Goal: Task Accomplishment & Management: Use online tool/utility

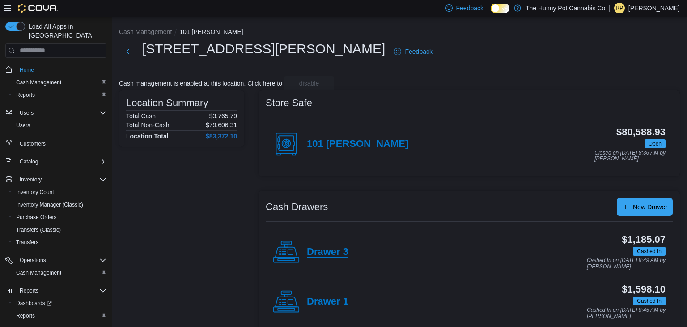
click at [340, 251] on h4 "Drawer 3" at bounding box center [328, 252] width 42 height 12
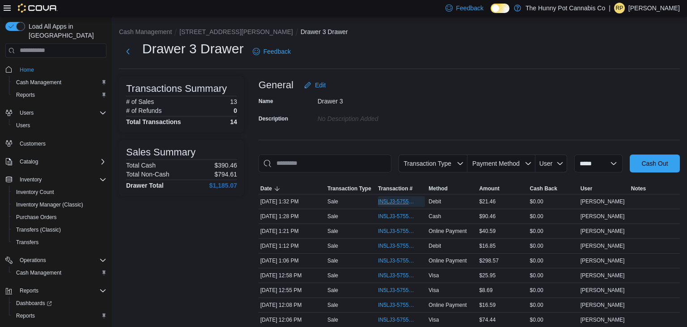
click at [401, 198] on span "IN5LJ3-5755684" at bounding box center [397, 201] width 38 height 7
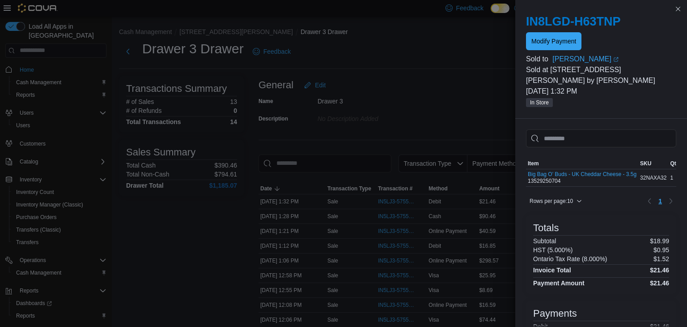
scroll to position [59, 0]
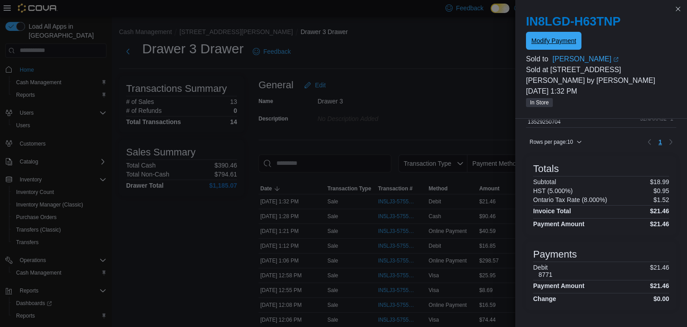
click at [552, 50] on div "Modify Payment" at bounding box center [601, 41] width 150 height 18
click at [557, 40] on span "Modify Payment" at bounding box center [554, 40] width 45 height 9
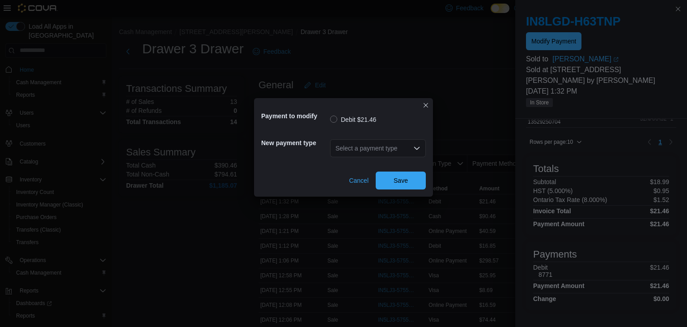
click at [345, 150] on div "Select a payment type" at bounding box center [378, 148] width 96 height 18
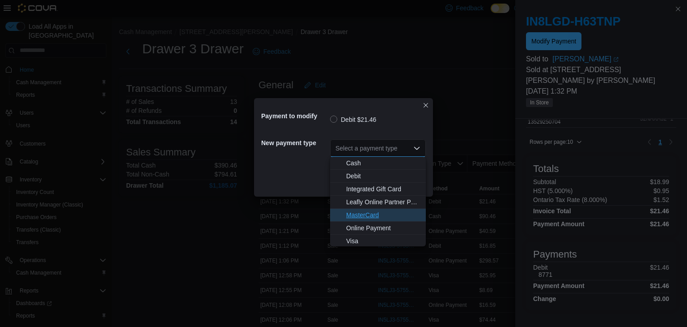
click at [364, 212] on span "MasterCard" at bounding box center [383, 214] width 74 height 9
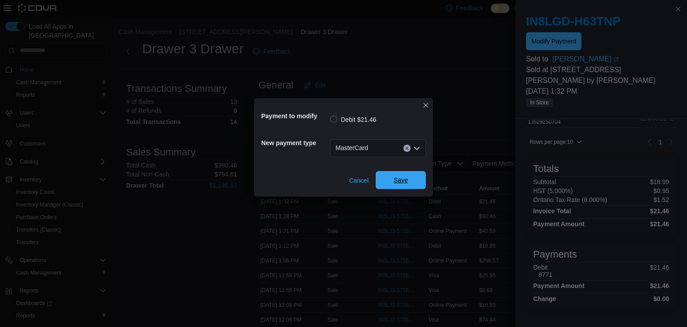
click at [397, 174] on span "Save" at bounding box center [400, 180] width 39 height 18
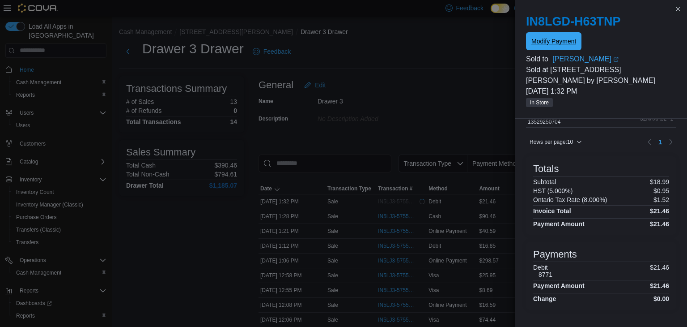
scroll to position [0, 0]
click at [681, 11] on button "Close this dialog" at bounding box center [678, 8] width 11 height 11
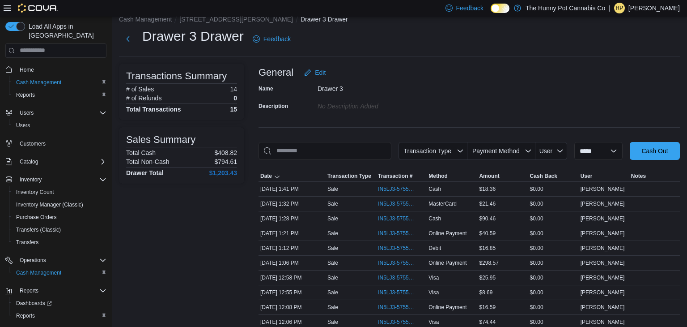
scroll to position [18, 0]
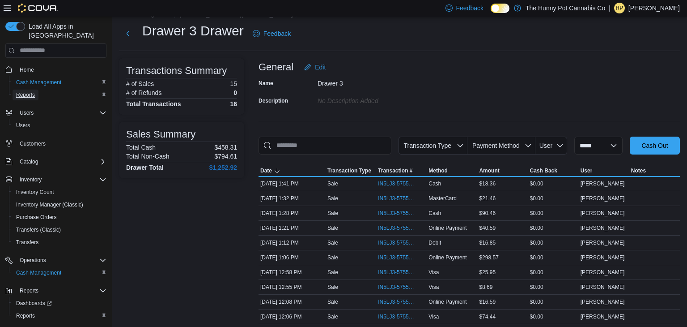
click at [26, 91] on span "Reports" at bounding box center [25, 94] width 19 height 7
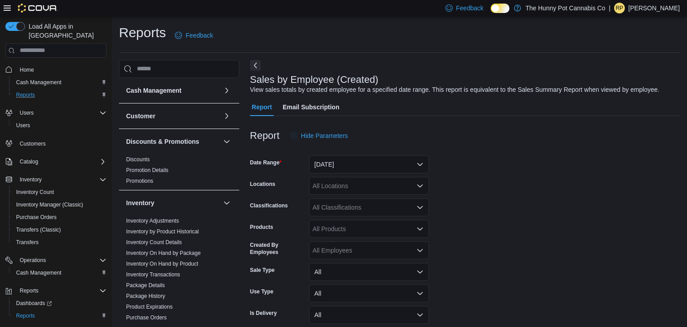
scroll to position [20, 0]
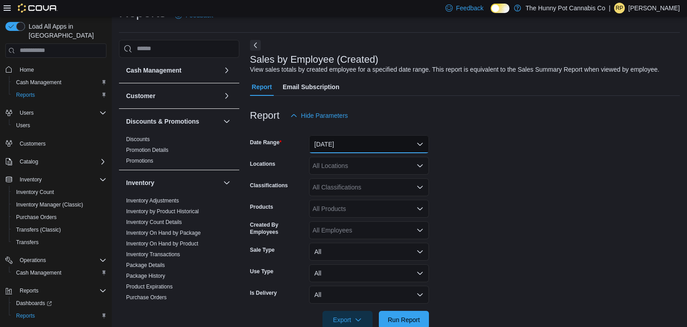
click at [362, 141] on button "[DATE]" at bounding box center [369, 144] width 120 height 18
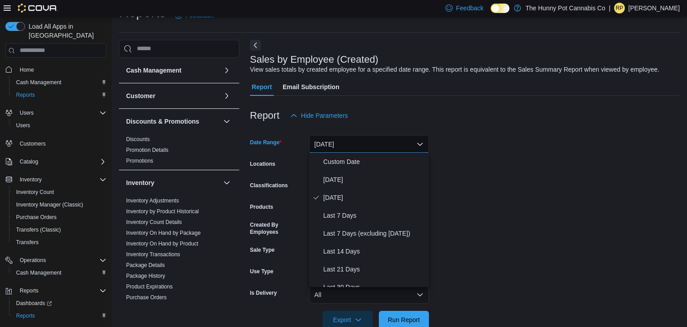
click at [573, 151] on form "Date Range [DATE] Locations All Locations Classifications All Classifications P…" at bounding box center [465, 226] width 430 height 204
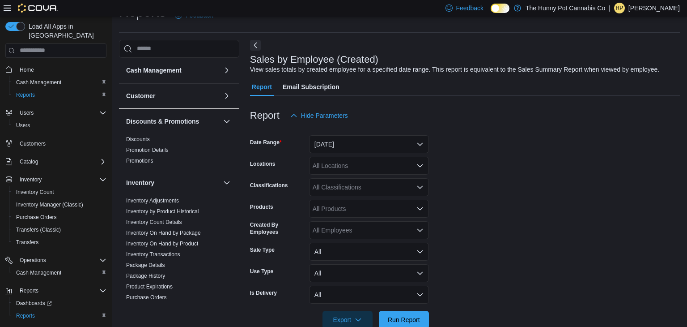
scroll to position [39, 0]
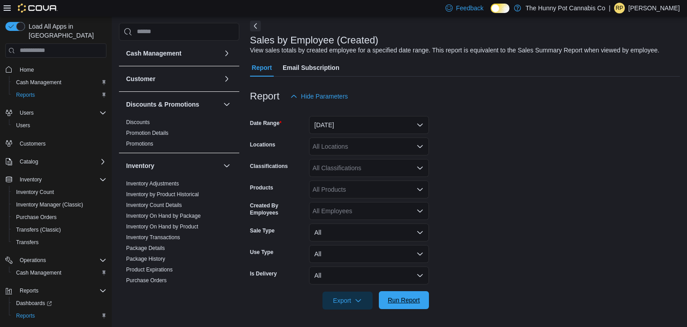
click at [414, 294] on span "Run Report" at bounding box center [403, 300] width 39 height 18
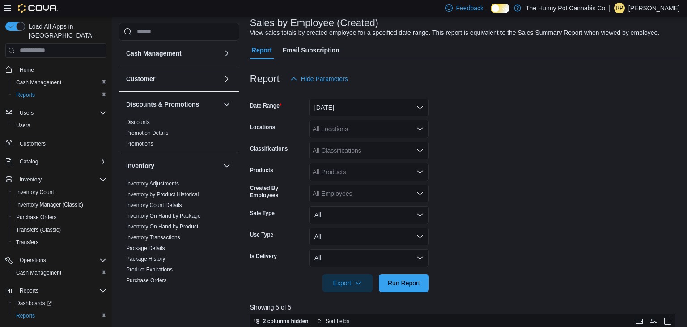
scroll to position [55, 0]
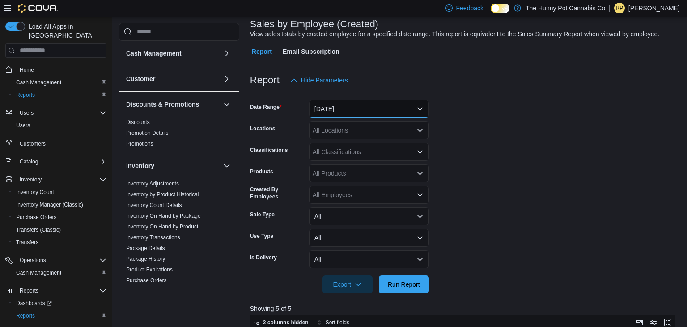
click at [371, 108] on button "[DATE]" at bounding box center [369, 109] width 120 height 18
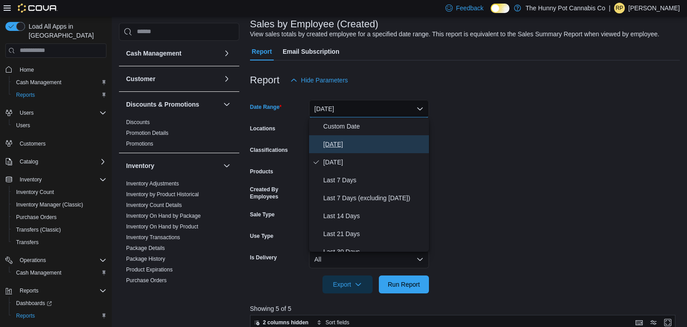
click at [371, 149] on span "[DATE]" at bounding box center [374, 144] width 102 height 11
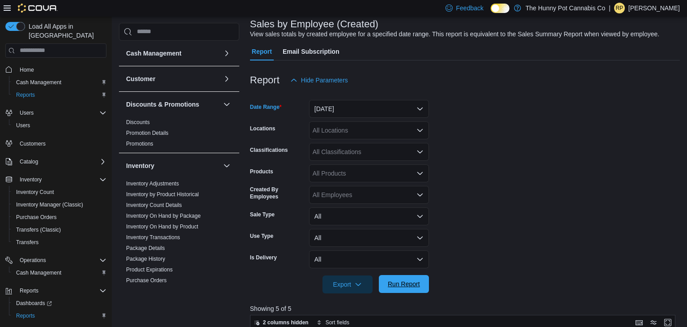
click at [412, 283] on span "Run Report" at bounding box center [404, 283] width 32 height 9
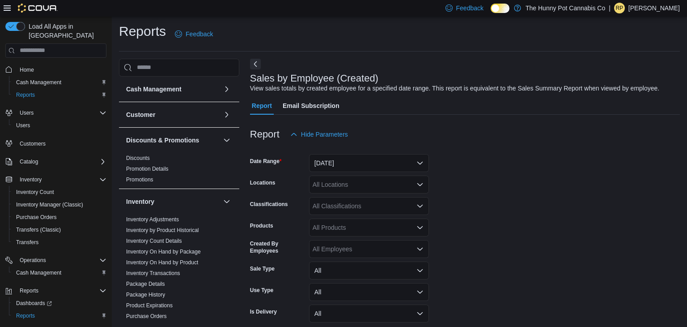
scroll to position [18, 0]
